Goal: Check status: Check status

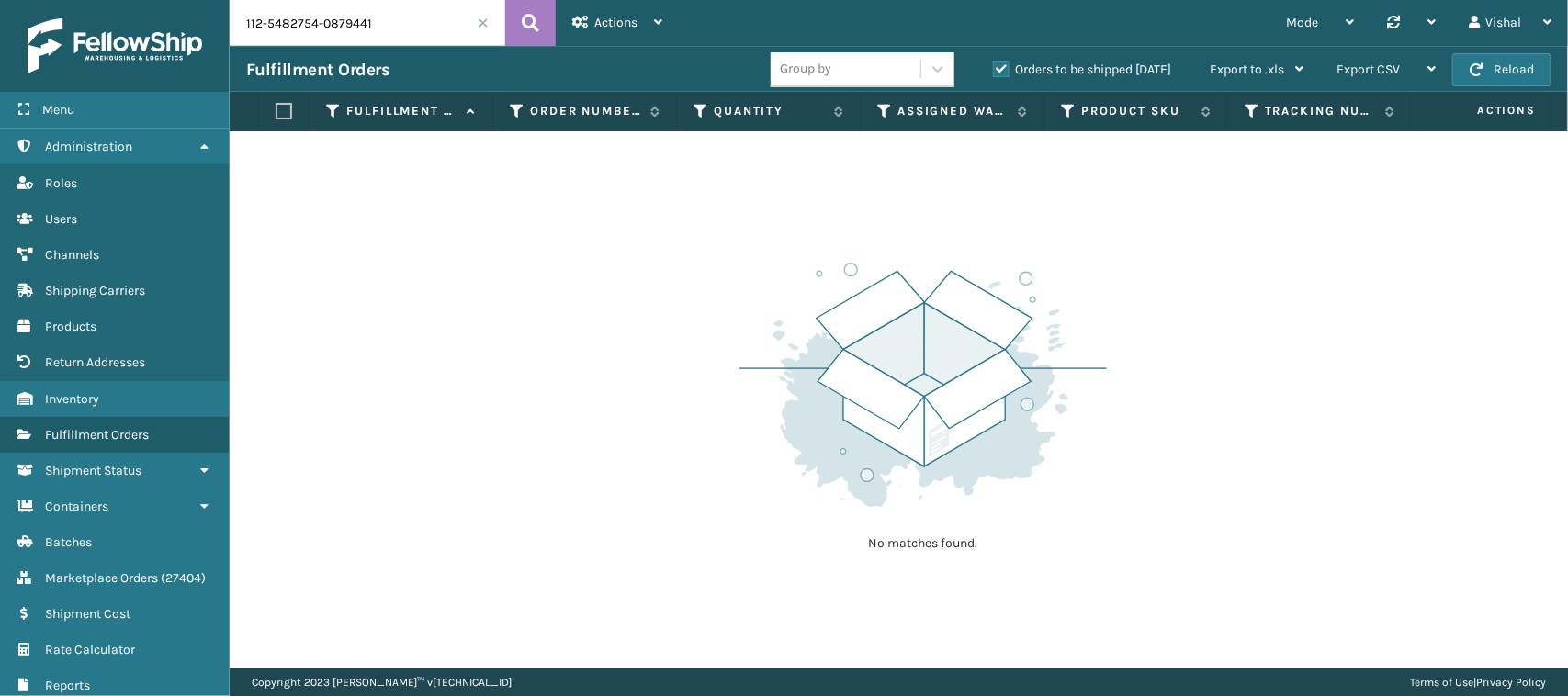
type input "112-5482754-0879441"
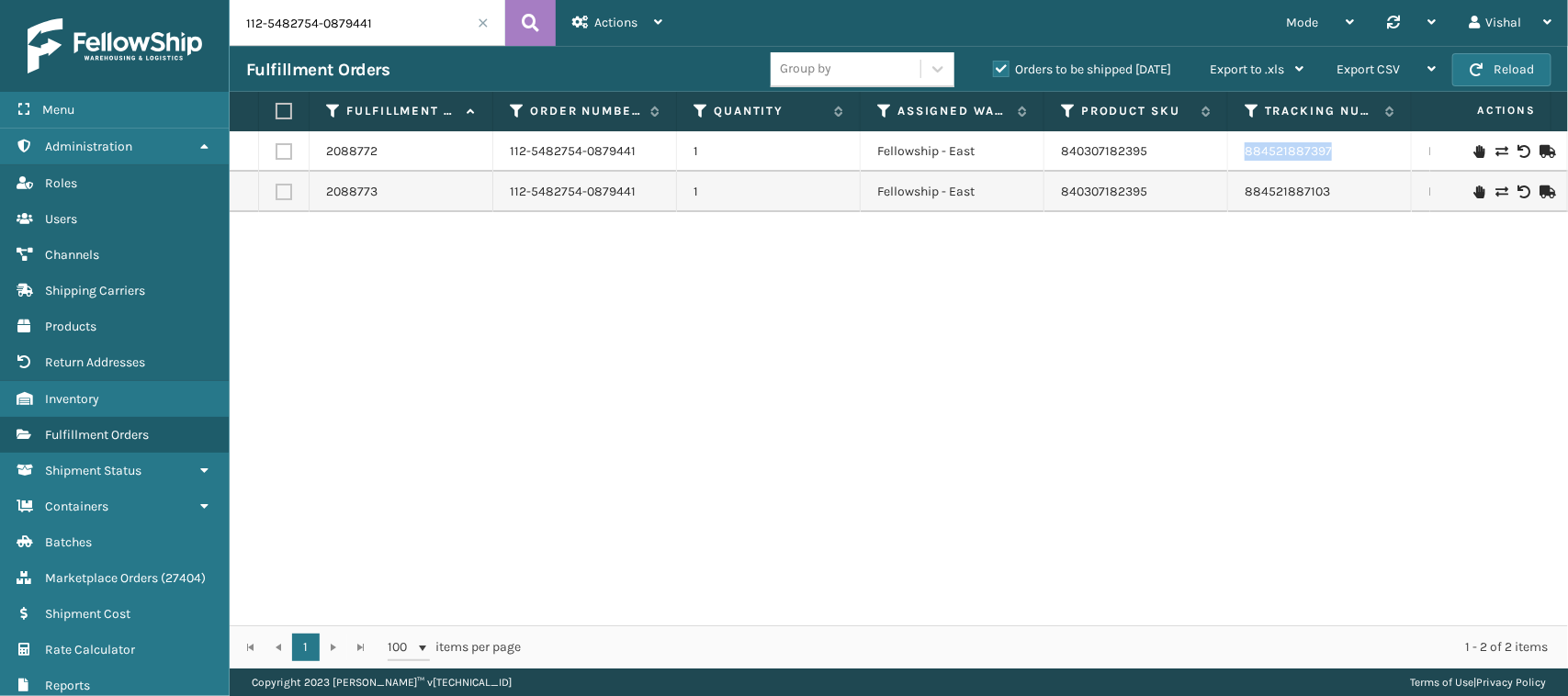
drag, startPoint x: 1242, startPoint y: 151, endPoint x: 1363, endPoint y: 154, distance: 121.0
click at [1363, 154] on td "884521887397" at bounding box center [1320, 151] width 184 height 40
copy link "884521887397"
drag, startPoint x: 1238, startPoint y: 191, endPoint x: 1339, endPoint y: 202, distance: 101.6
click at [1339, 202] on td "884521887103" at bounding box center [1320, 192] width 184 height 40
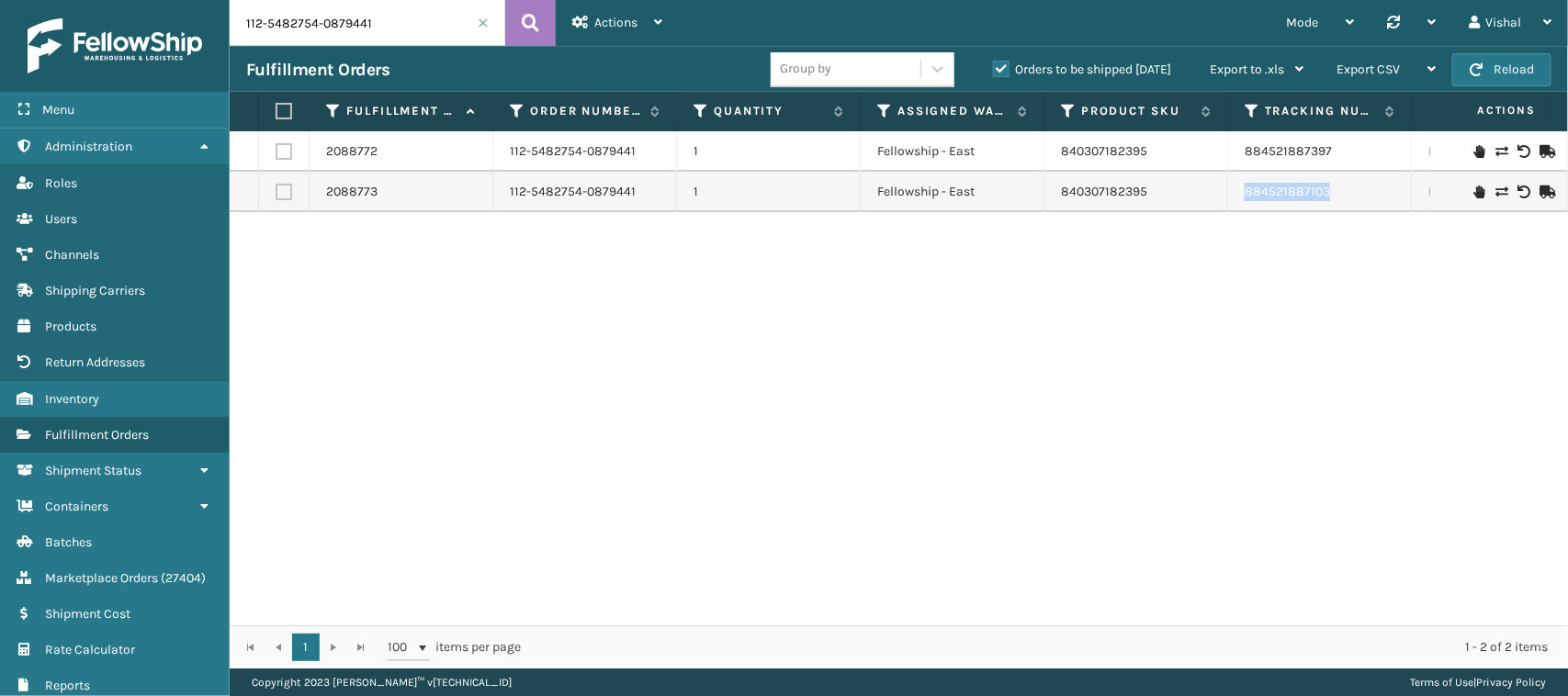
copy link "884521887103"
drag, startPoint x: 1239, startPoint y: 152, endPoint x: 1329, endPoint y: 148, distance: 90.1
click at [1329, 148] on td "884521887397" at bounding box center [1320, 151] width 184 height 40
copy link "884521887397"
drag, startPoint x: 1242, startPoint y: 202, endPoint x: 1342, endPoint y: 204, distance: 100.0
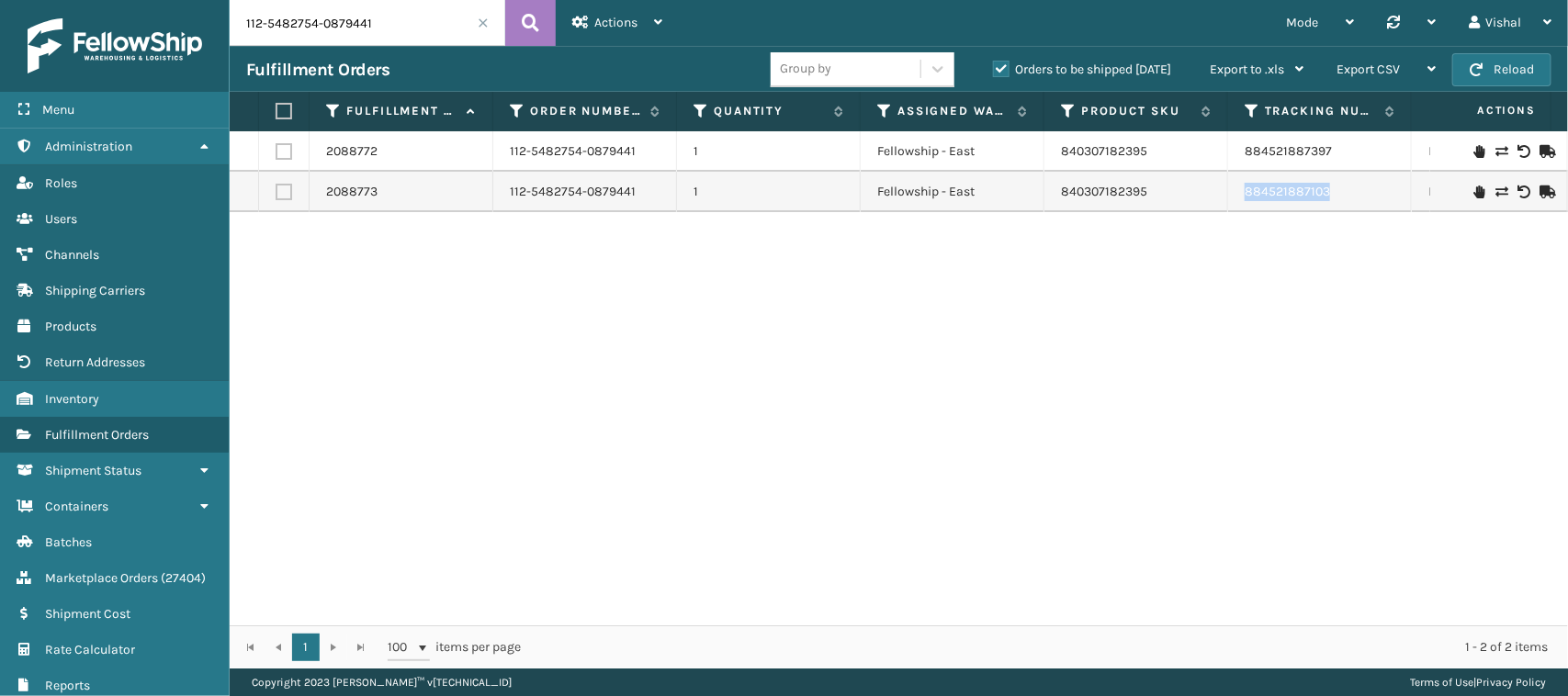
click at [1342, 204] on td "884521887103" at bounding box center [1320, 192] width 184 height 40
copy link "884521887103"
